Goal: Entertainment & Leisure: Consume media (video, audio)

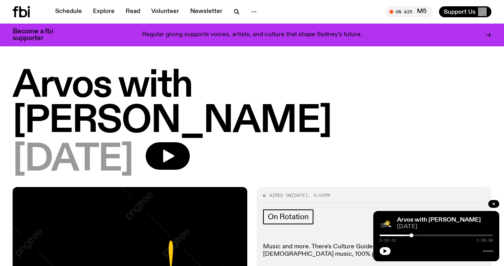
scroll to position [260, 0]
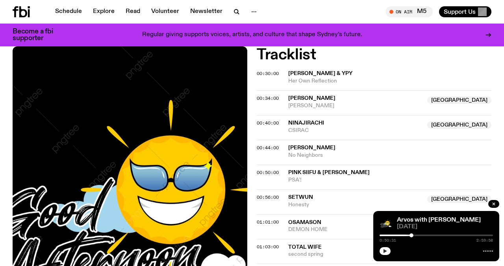
click at [384, 254] on button "button" at bounding box center [384, 252] width 11 height 8
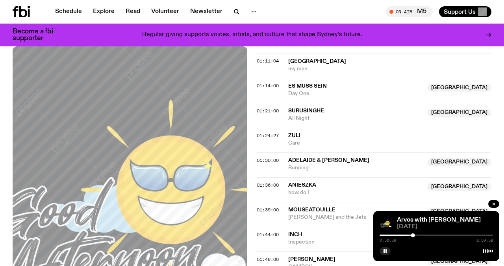
scroll to position [497, 0]
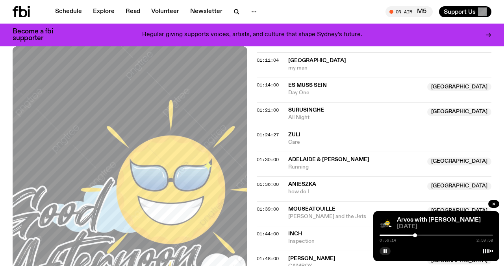
click at [415, 236] on div at bounding box center [415, 236] width 4 height 4
click at [384, 251] on icon "button" at bounding box center [384, 251] width 5 height 5
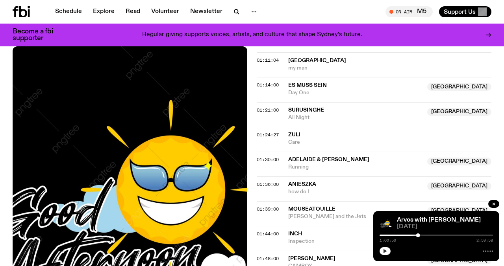
click at [386, 251] on icon "button" at bounding box center [384, 251] width 5 height 5
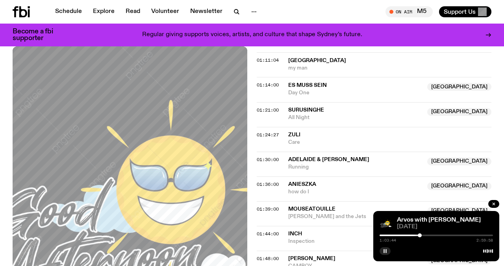
click at [419, 236] on div at bounding box center [420, 236] width 4 height 4
click at [418, 236] on div at bounding box center [419, 236] width 4 height 4
click at [419, 235] on div at bounding box center [419, 236] width 4 height 4
click at [418, 235] on div at bounding box center [418, 236] width 4 height 4
click at [419, 236] on div at bounding box center [419, 236] width 4 height 4
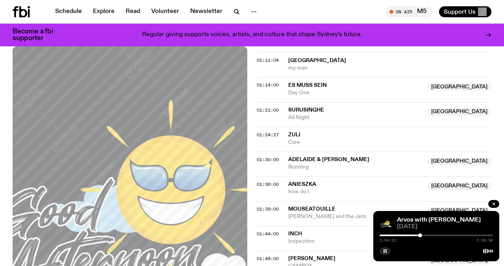
click at [420, 236] on div at bounding box center [420, 236] width 4 height 4
click at [422, 236] on div at bounding box center [422, 236] width 4 height 4
click at [423, 235] on div at bounding box center [423, 236] width 4 height 4
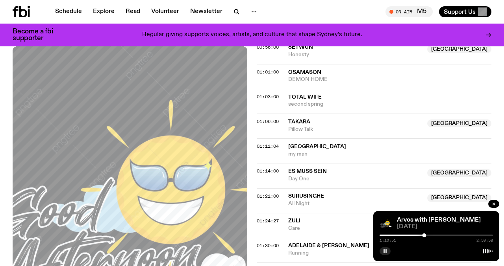
scroll to position [412, 0]
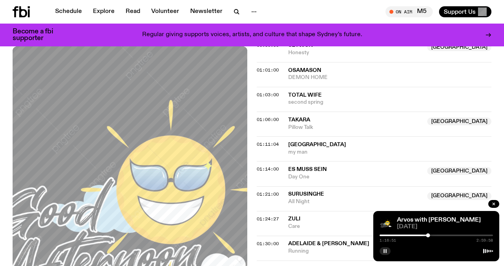
click at [428, 236] on div at bounding box center [428, 236] width 4 height 4
click at [382, 252] on button "button" at bounding box center [384, 252] width 11 height 8
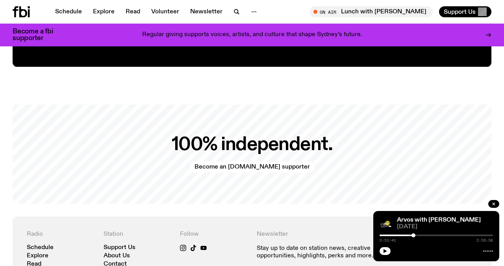
scroll to position [1259, 0]
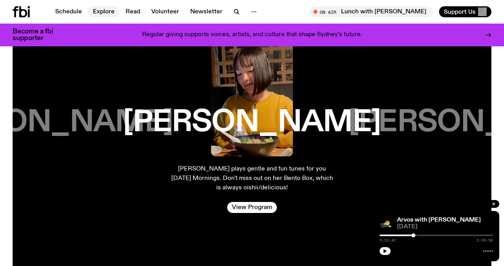
click at [111, 15] on link "Explore" at bounding box center [103, 11] width 31 height 11
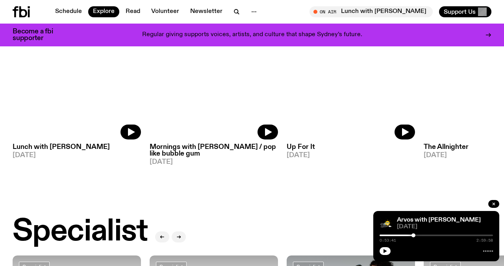
scroll to position [365, 0]
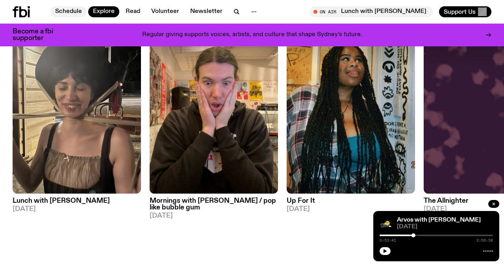
click at [62, 10] on link "Schedule" at bounding box center [68, 11] width 36 height 11
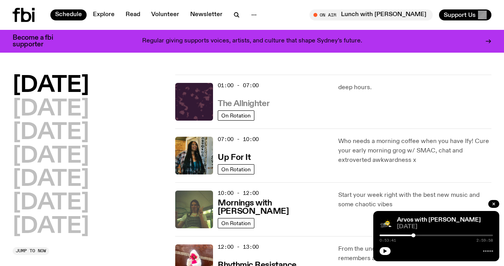
click at [244, 103] on h3 "The Allnighter" at bounding box center [244, 104] width 52 height 8
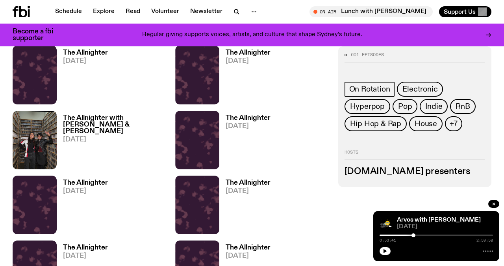
scroll to position [368, 0]
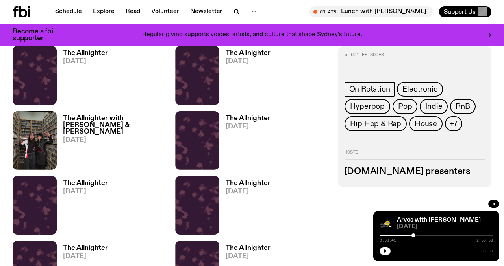
click at [87, 54] on h3 "The Allnighter" at bounding box center [85, 53] width 45 height 7
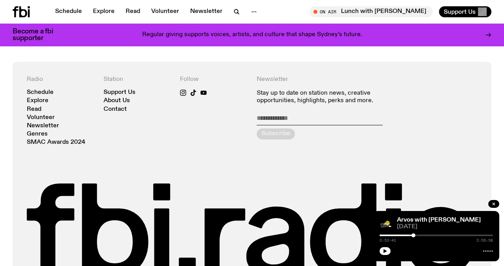
scroll to position [1552, 0]
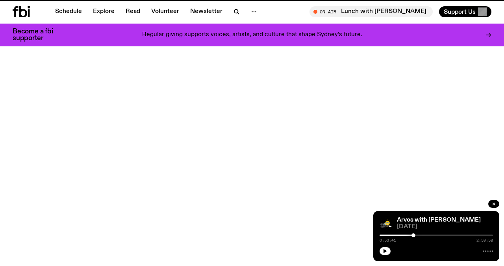
scroll to position [368, 0]
